Goal: Transaction & Acquisition: Purchase product/service

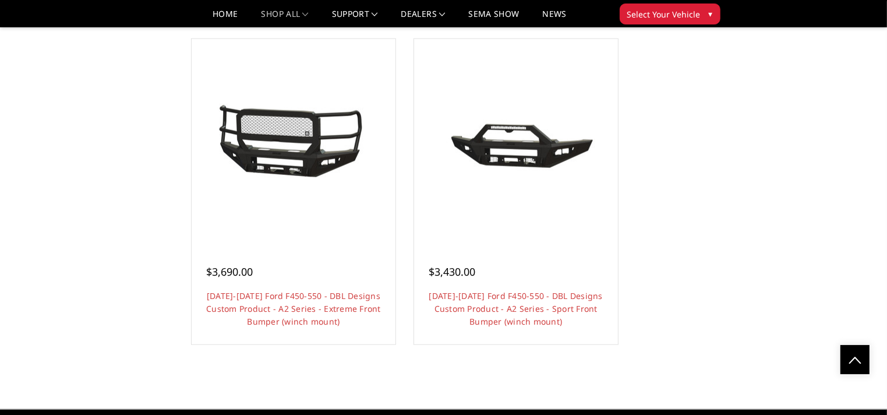
scroll to position [1201, 0]
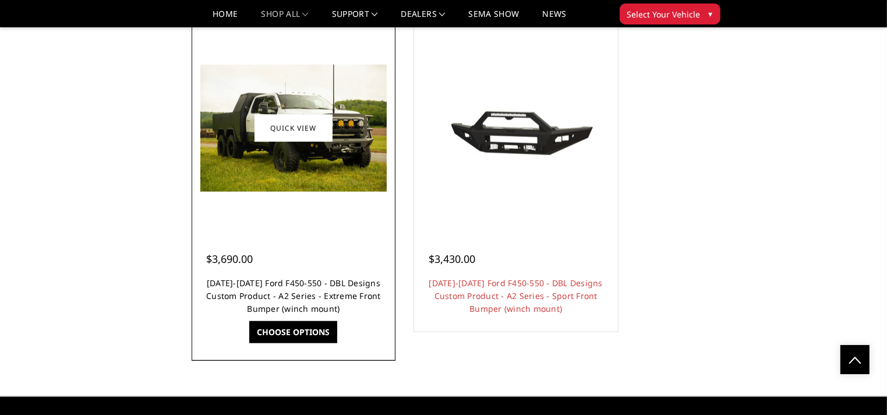
click at [295, 296] on link "[DATE]-[DATE] Ford F450-550 - DBL Designs Custom Product - A2 Series - Extreme …" at bounding box center [293, 295] width 175 height 37
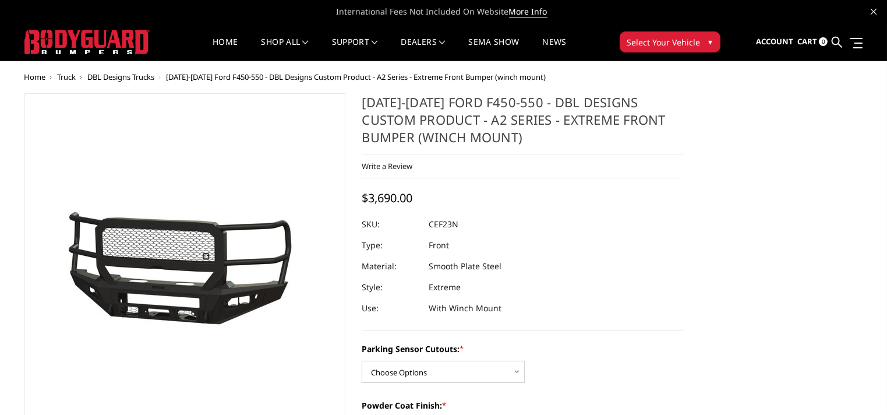
click at [178, 295] on img at bounding box center [195, 269] width 746 height 342
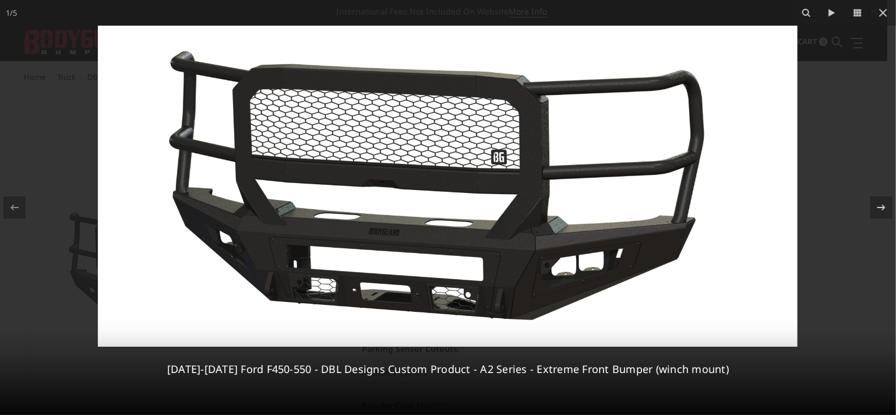
click at [634, 165] on img at bounding box center [448, 186] width 700 height 321
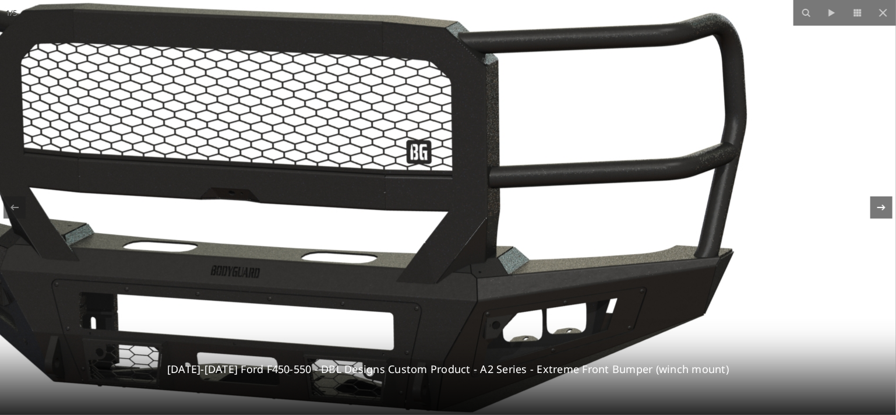
click at [883, 207] on icon at bounding box center [881, 207] width 8 height 6
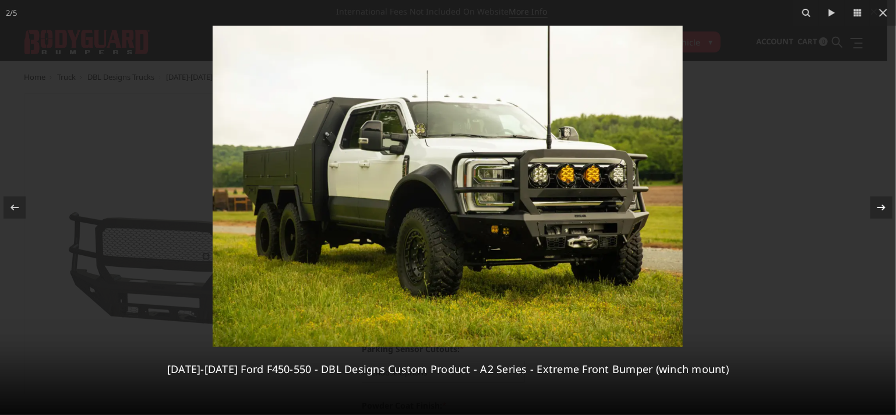
click at [883, 207] on div "2 / 5 2023-2025 Ford F450-550 - DBL Designs Custom Product - A2 Series - Extrem…" at bounding box center [448, 207] width 896 height 415
click at [883, 207] on icon at bounding box center [881, 207] width 8 height 6
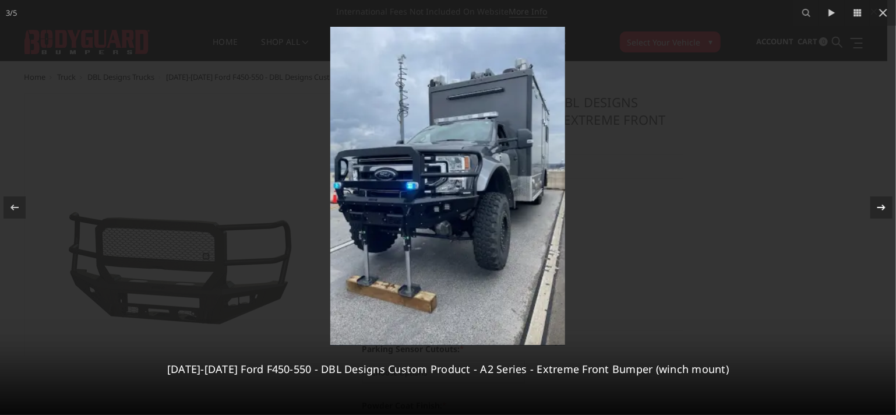
click at [883, 207] on div "3 / 5 2023-2025 Ford F450-550 - DBL Designs Custom Product - A2 Series - Extrem…" at bounding box center [448, 207] width 896 height 415
click at [883, 207] on icon at bounding box center [881, 207] width 8 height 6
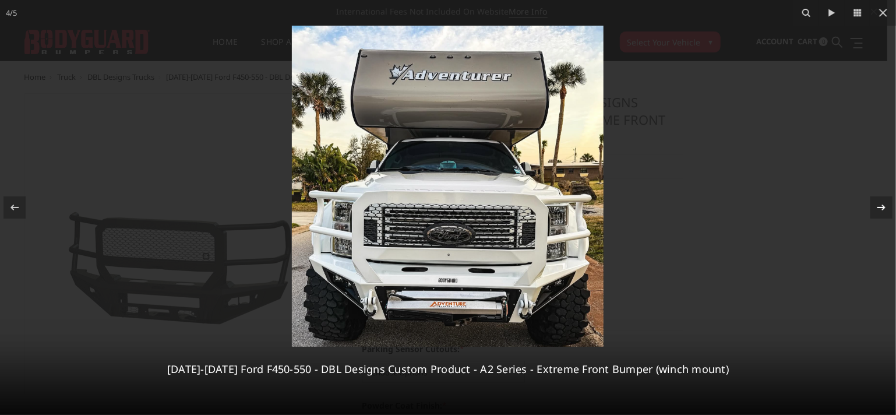
click at [883, 207] on icon at bounding box center [881, 207] width 8 height 6
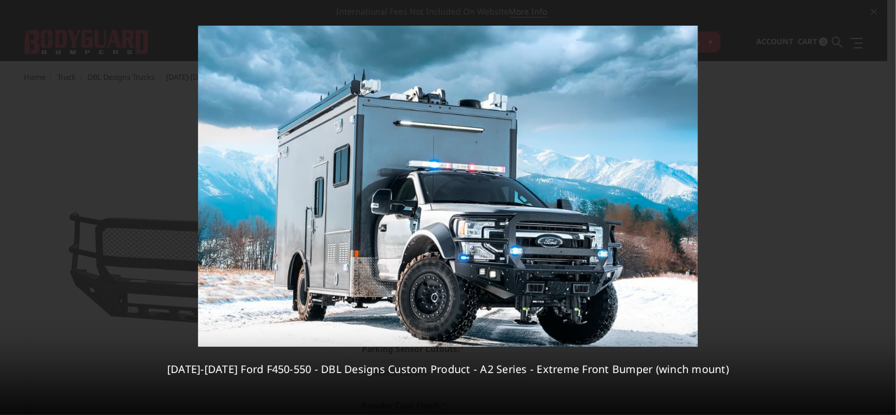
click at [883, 207] on div "5 / 5 2023-2025 Ford F450-550 - DBL Designs Custom Product - A2 Series - Extrem…" at bounding box center [448, 207] width 896 height 415
click at [885, 13] on icon at bounding box center [883, 13] width 8 height 8
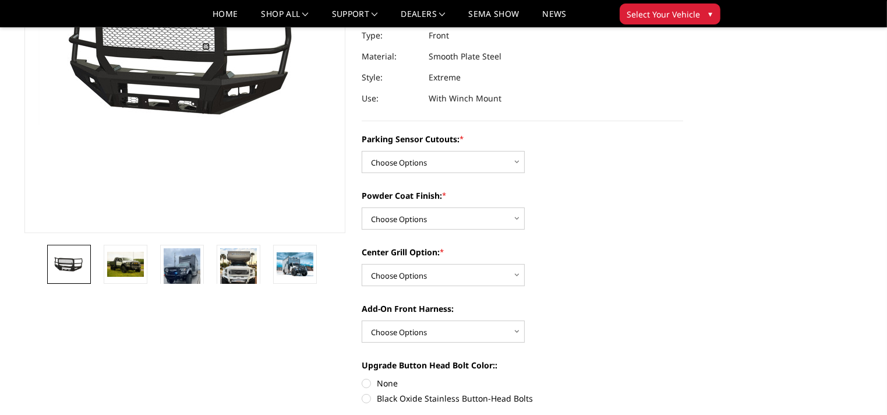
scroll to position [200, 0]
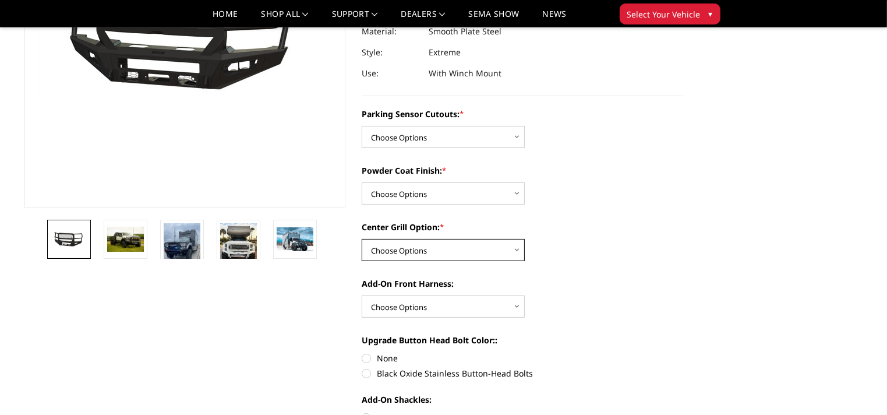
click at [518, 250] on select "Choose Options Add expanded metal in center grill Decline this option" at bounding box center [443, 250] width 163 height 22
click at [625, 282] on label "Add-On Front Harness:" at bounding box center [523, 283] width 322 height 12
click at [525, 295] on select "Choose Options WITH front camera harness WITHOUT front camera harness" at bounding box center [443, 306] width 163 height 22
click at [133, 243] on img at bounding box center [125, 239] width 37 height 25
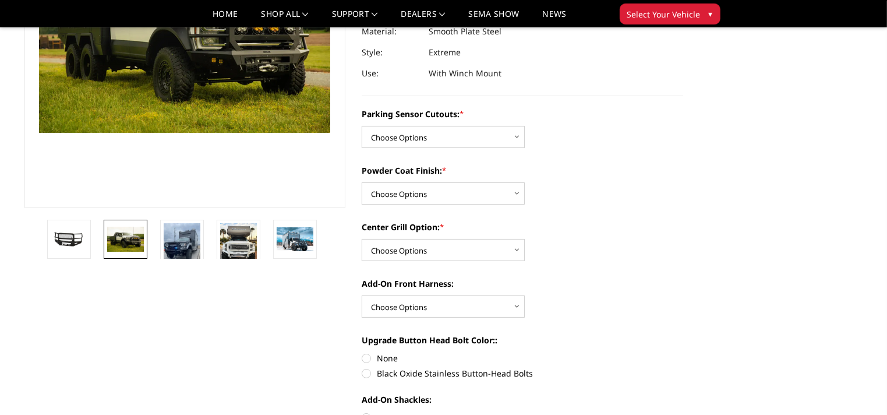
scroll to position [168, 0]
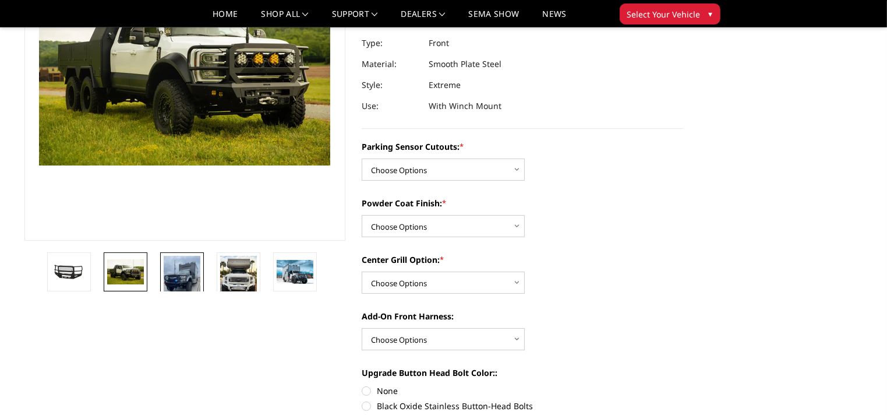
click at [186, 276] on img at bounding box center [182, 281] width 37 height 50
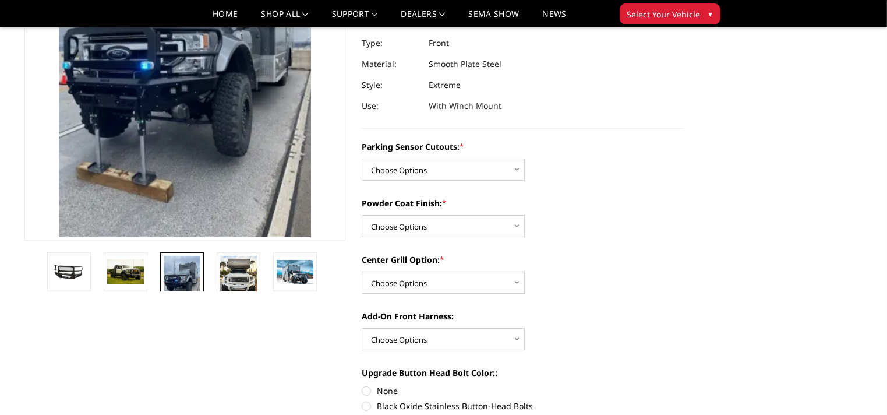
scroll to position [96, 0]
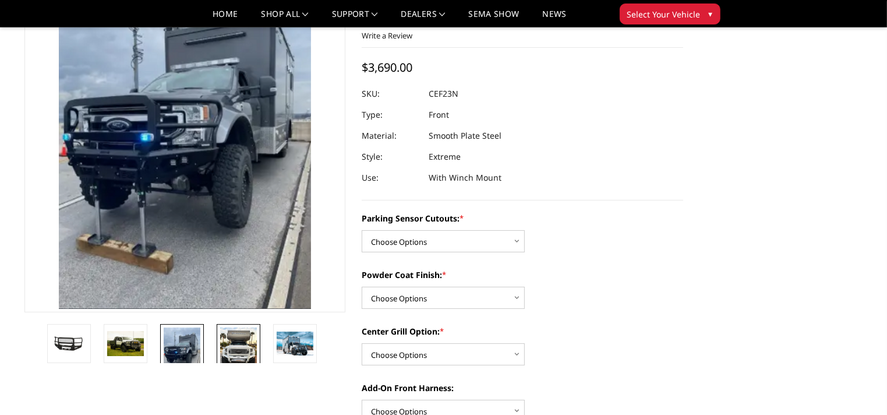
click at [234, 347] on img at bounding box center [238, 346] width 37 height 38
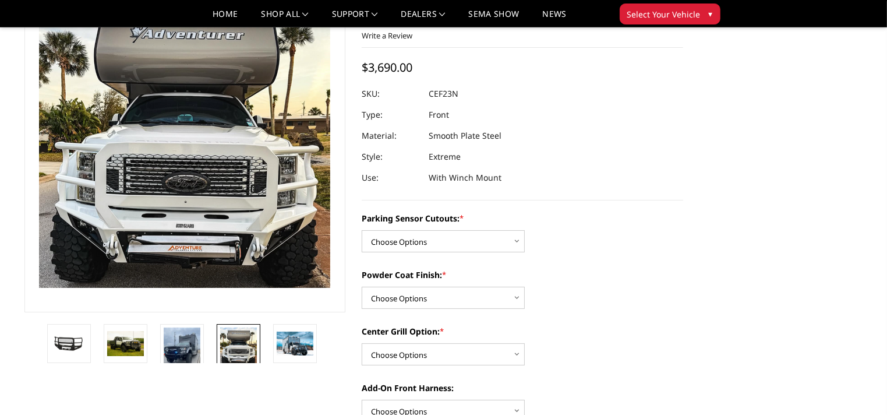
scroll to position [117, 0]
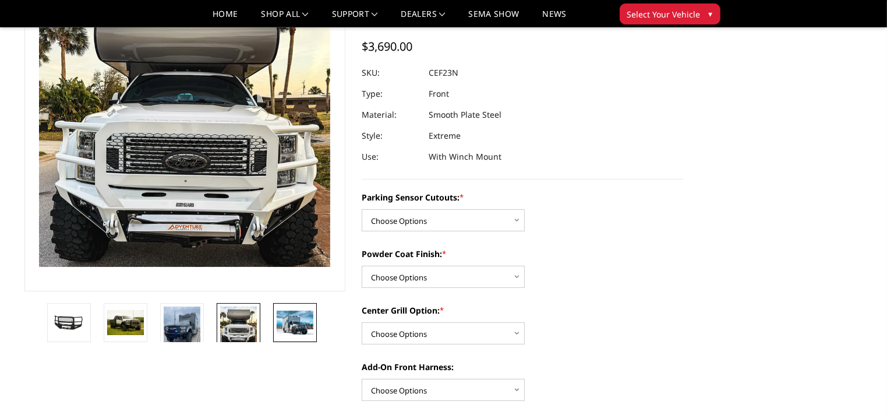
click at [299, 316] on img at bounding box center [295, 321] width 37 height 23
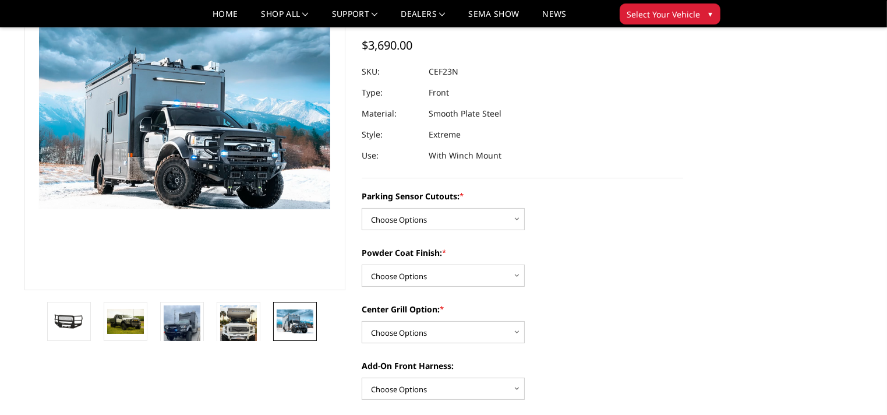
scroll to position [0, 0]
